Goal: Task Accomplishment & Management: Use online tool/utility

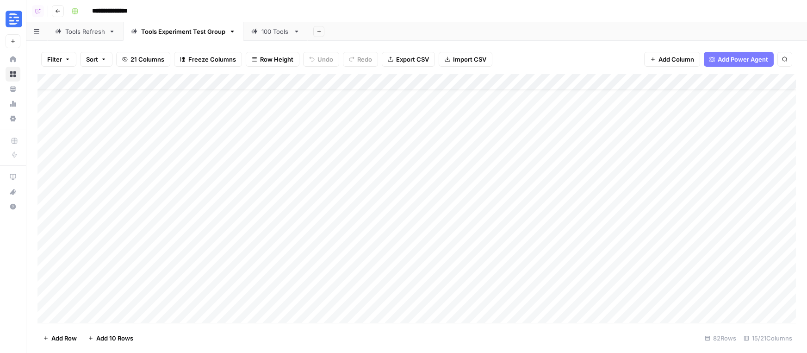
scroll to position [19, 0]
click at [273, 34] on div "100 Tools" at bounding box center [275, 31] width 28 height 9
click at [59, 11] on icon "button" at bounding box center [58, 11] width 6 height 6
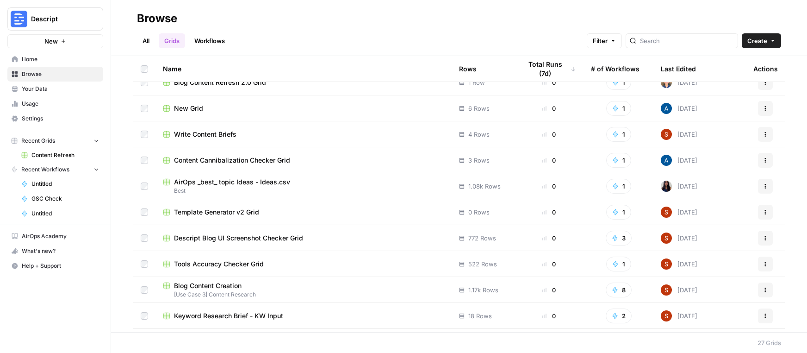
scroll to position [168, 0]
click at [221, 182] on span "AirOps _best_ topic Ideas - Ideas.csv" at bounding box center [232, 181] width 116 height 9
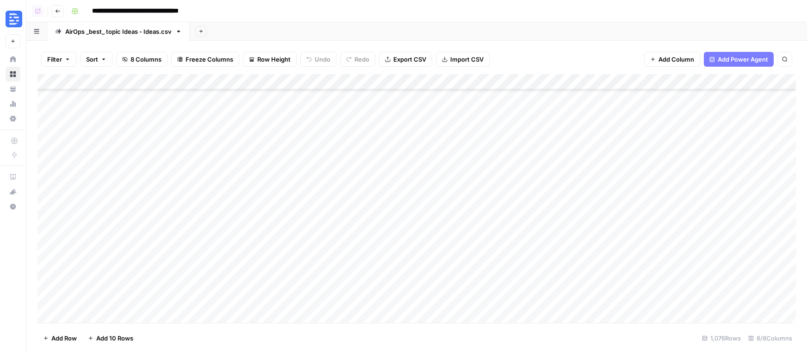
scroll to position [926, 0]
drag, startPoint x: 578, startPoint y: 112, endPoint x: 534, endPoint y: 112, distance: 44.4
click at [534, 112] on div "Add Column" at bounding box center [416, 198] width 758 height 249
